Goal: Task Accomplishment & Management: Use online tool/utility

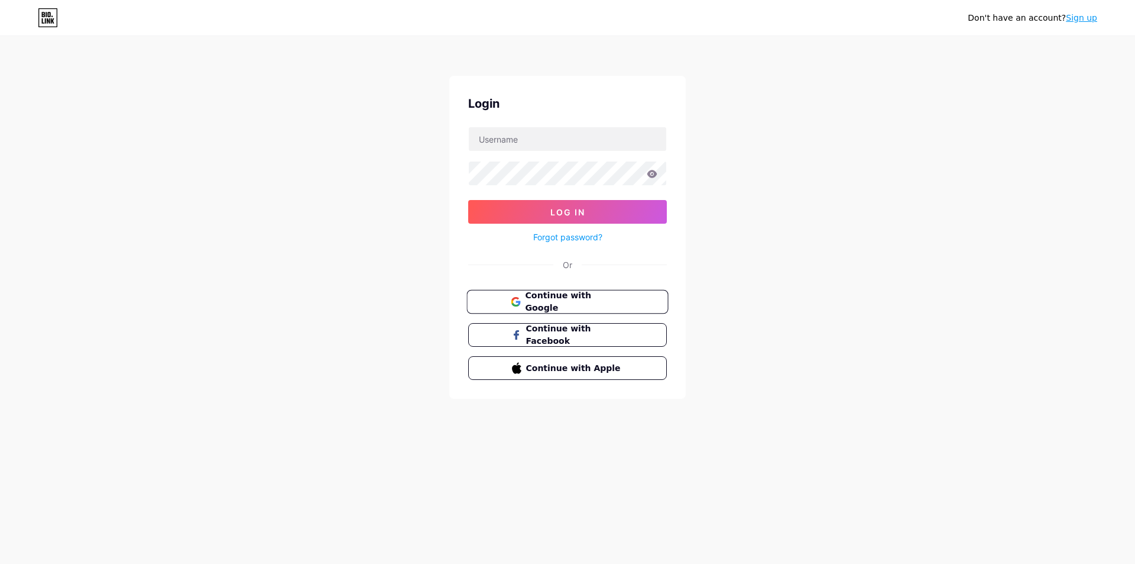
click at [545, 299] on span "Continue with Google" at bounding box center [574, 301] width 99 height 25
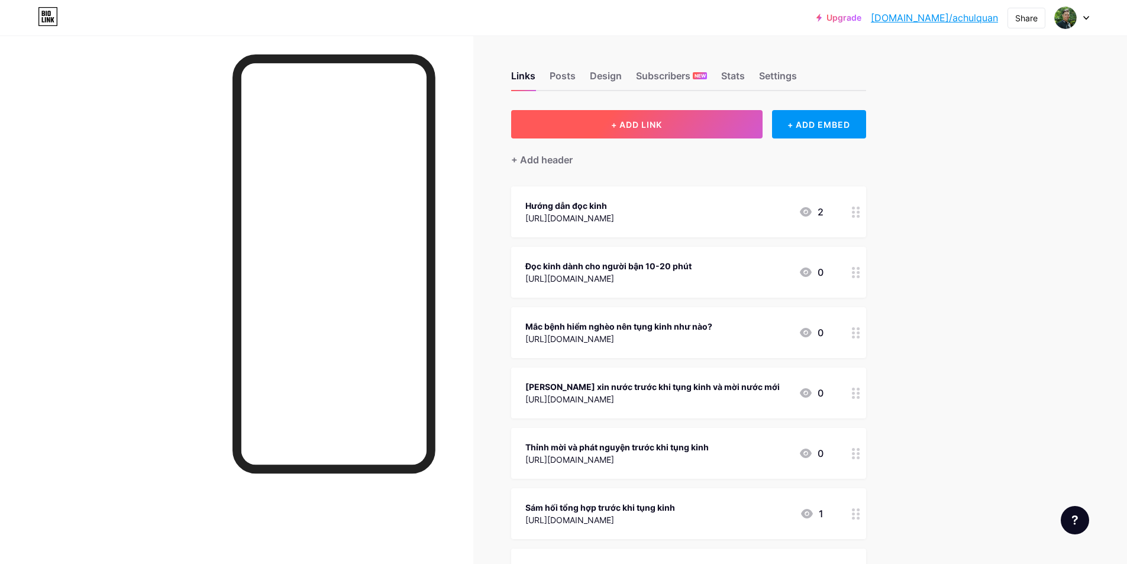
click at [659, 127] on span "+ ADD LINK" at bounding box center [636, 124] width 51 height 10
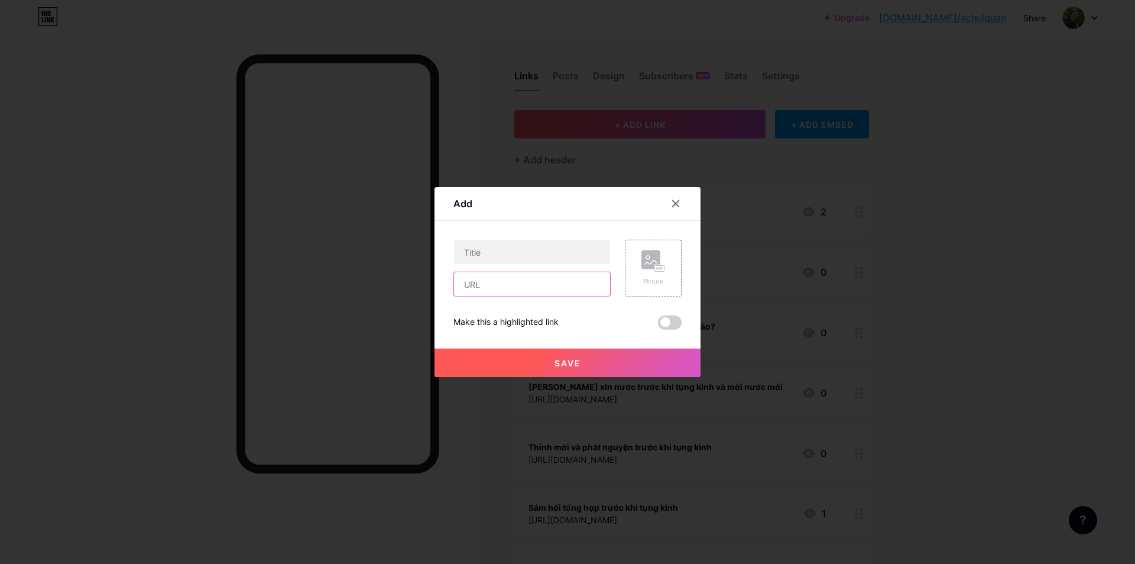
click at [500, 279] on input "text" at bounding box center [532, 284] width 156 height 24
paste input "[URL][DOMAIN_NAME]"
type input "[URL][DOMAIN_NAME]"
click at [501, 253] on input "text" at bounding box center [532, 252] width 156 height 24
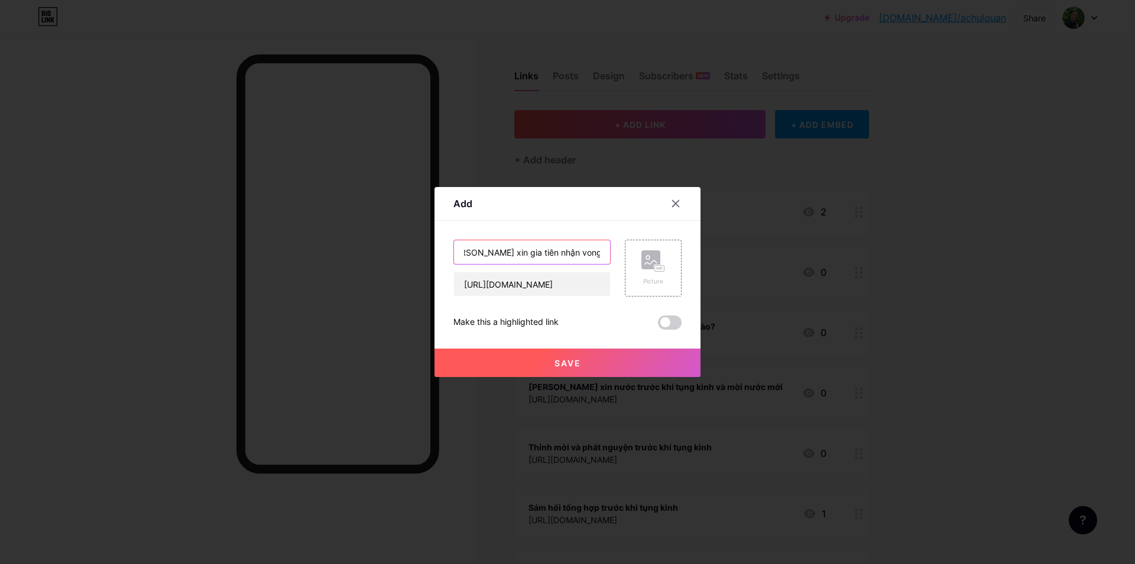
scroll to position [0, 19]
type input "[PERSON_NAME] xin gia tiên nhận vong thai nhi"
click at [545, 361] on button "Save" at bounding box center [568, 362] width 266 height 28
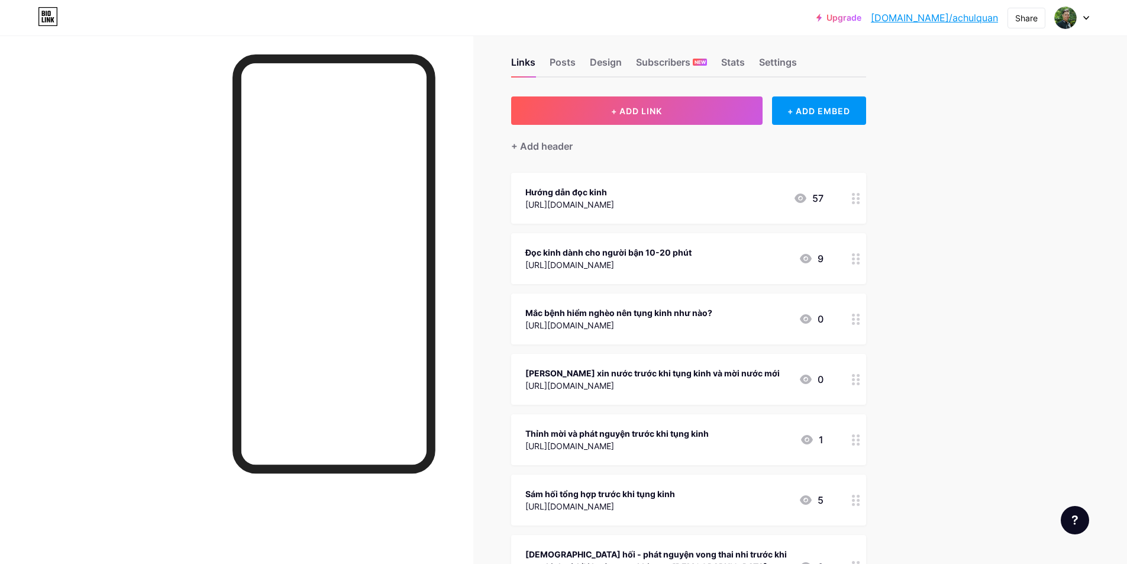
scroll to position [0, 0]
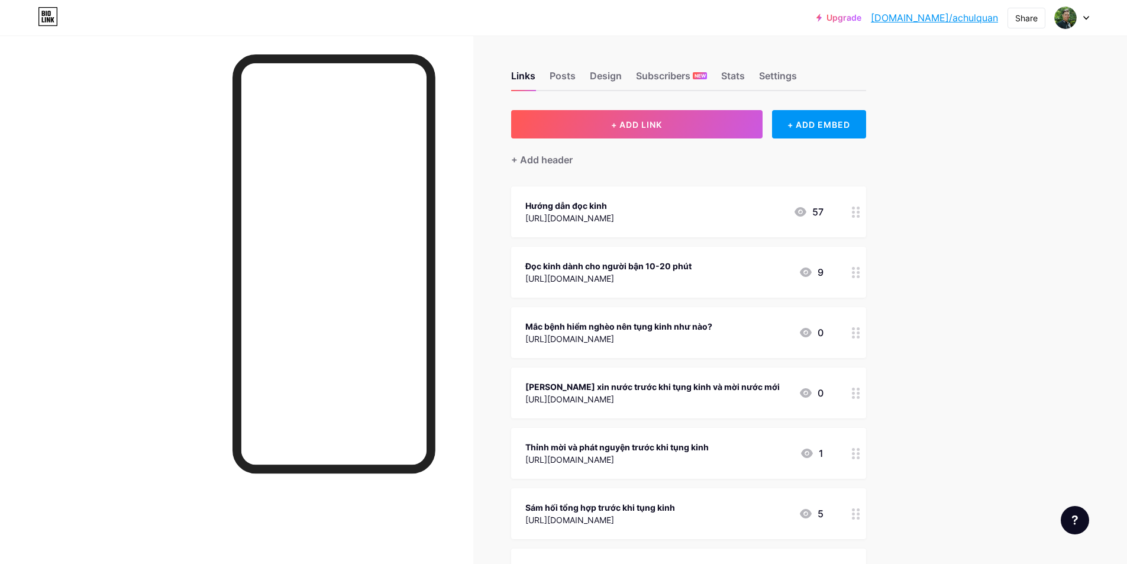
click at [954, 246] on div "Upgrade [DOMAIN_NAME]/achulq... [DOMAIN_NAME]/achulquan Share Switch accounts […" at bounding box center [563, 536] width 1127 height 1072
